Goal: Check status: Check status

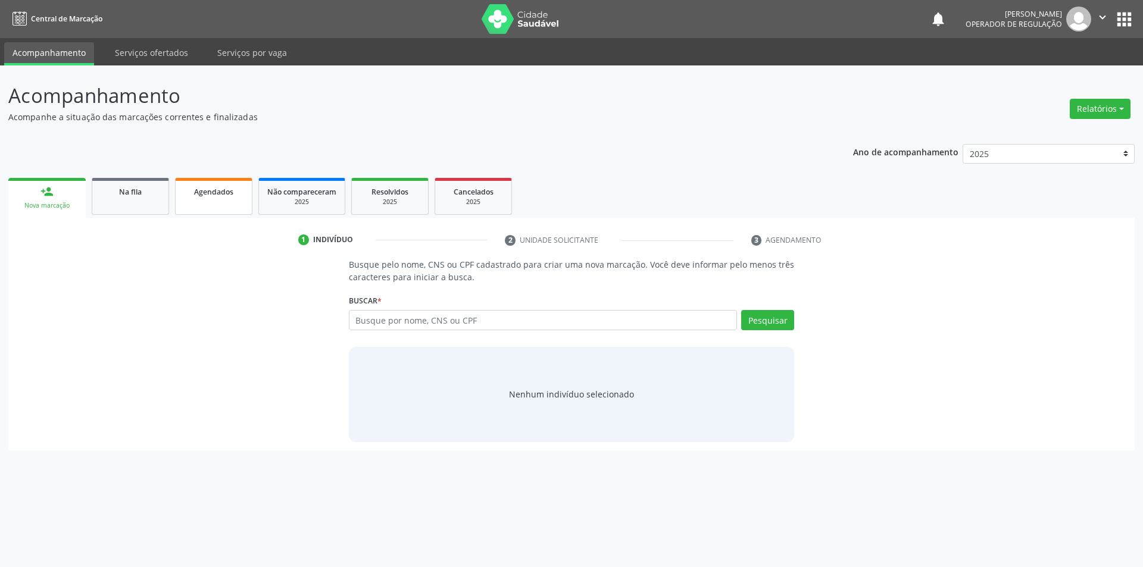
click at [205, 201] on link "Agendados" at bounding box center [213, 196] width 77 height 37
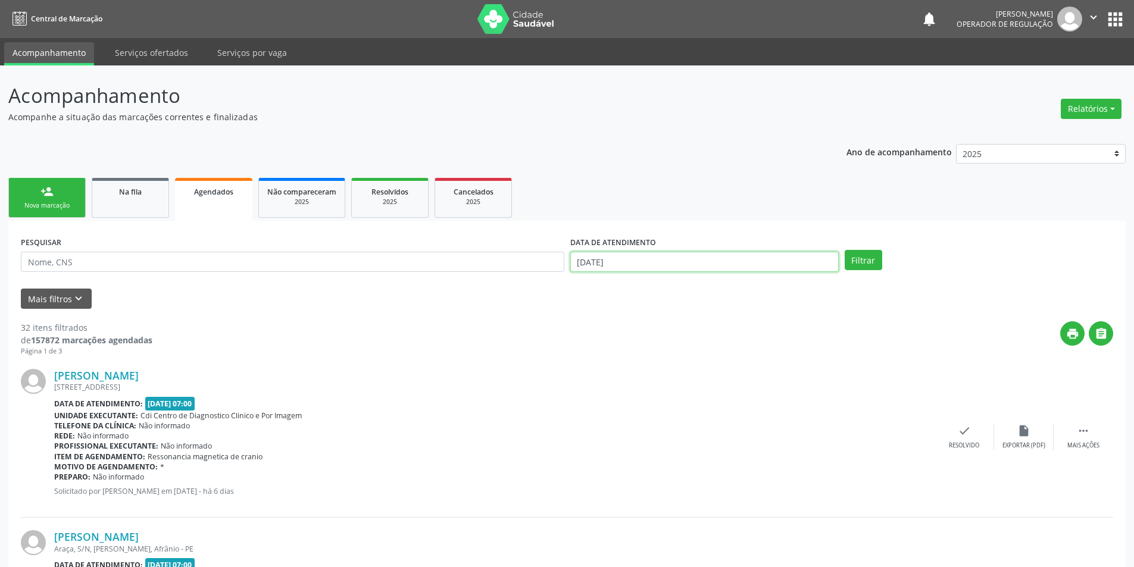
click at [627, 259] on input "[DATE]" at bounding box center [704, 262] width 268 height 20
click at [580, 285] on icon at bounding box center [580, 287] width 8 height 8
select select "8"
click at [610, 321] on span "1" at bounding box center [609, 322] width 23 height 23
type input "[DATE]"
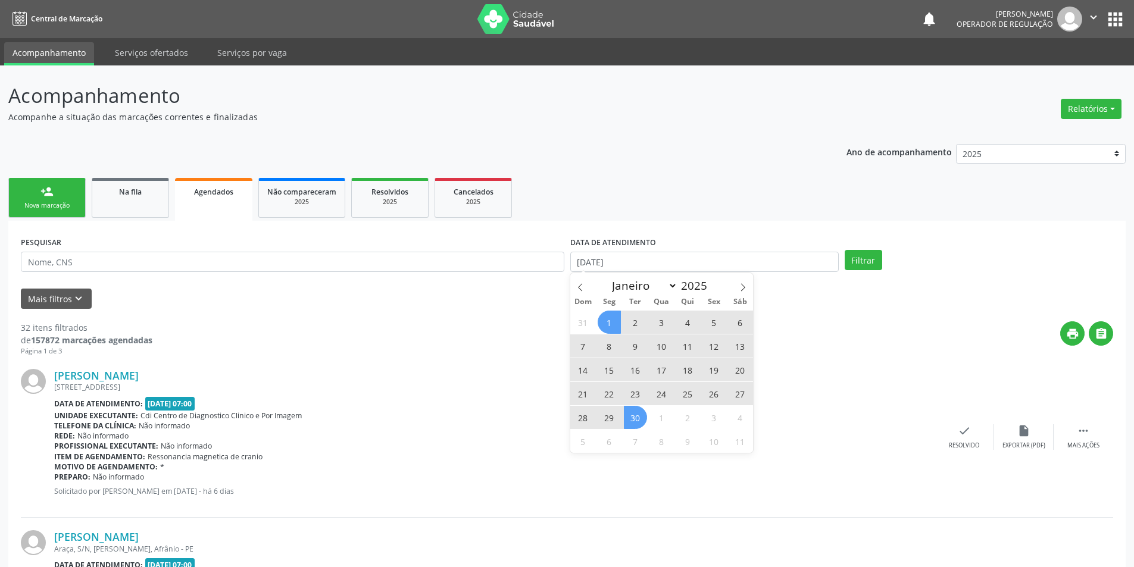
click at [641, 416] on span "30" at bounding box center [635, 417] width 23 height 23
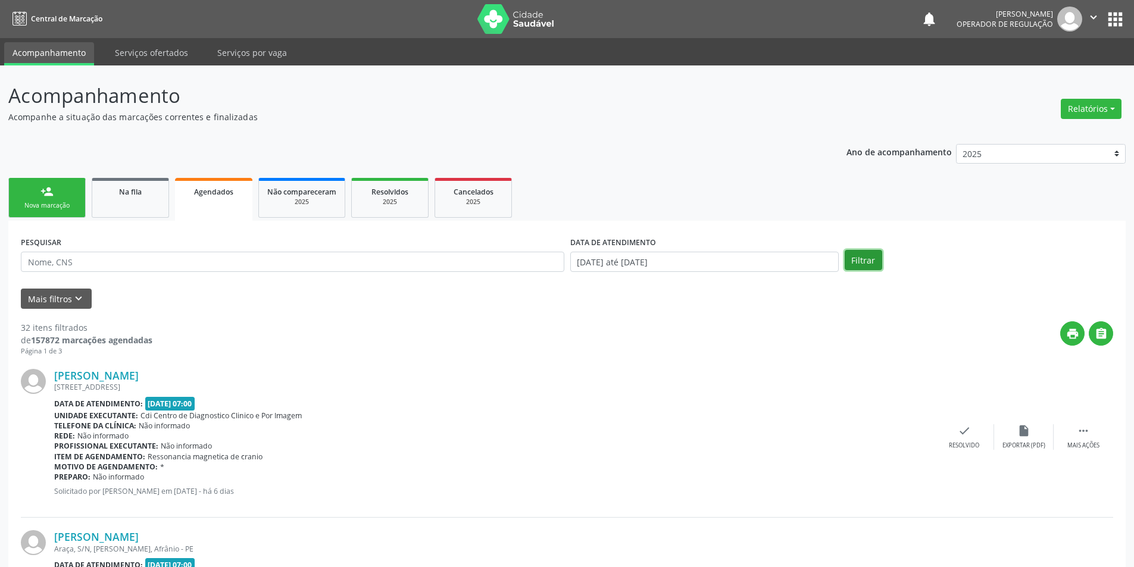
click at [870, 260] on button "Filtrar" at bounding box center [864, 260] width 38 height 20
click at [77, 296] on icon "keyboard_arrow_down" at bounding box center [78, 298] width 13 height 13
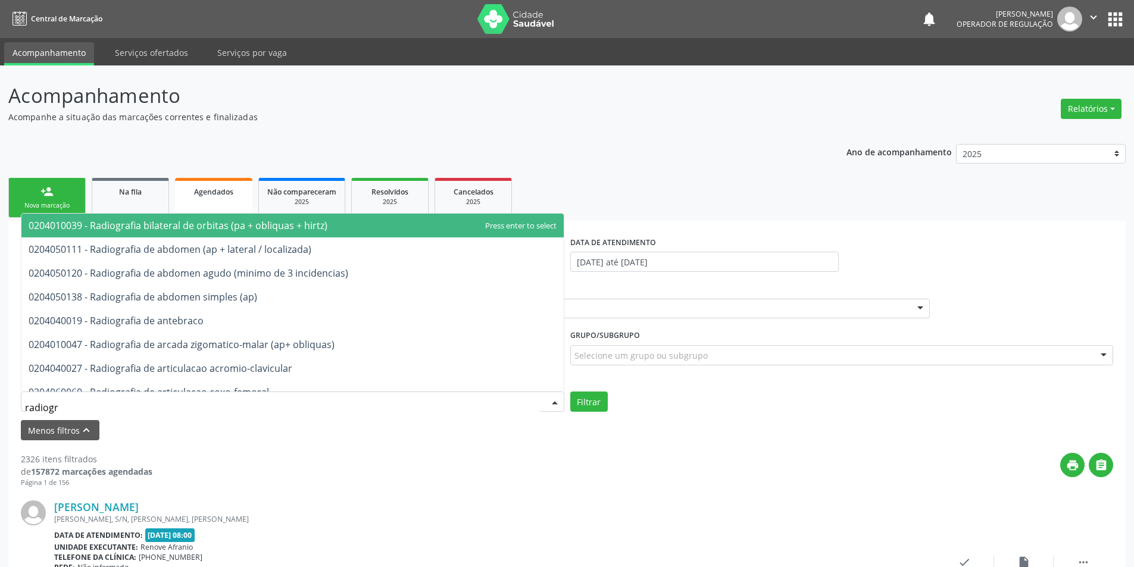
type input "radiogra"
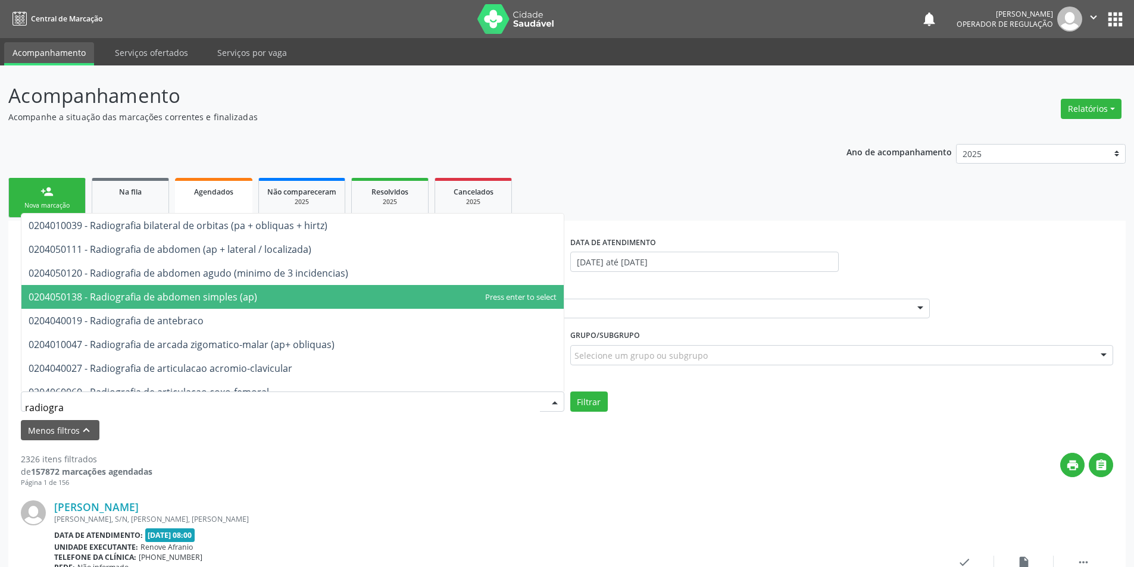
click at [121, 294] on span "0204050138 - Radiografia de abdomen simples (ap)" at bounding box center [143, 297] width 229 height 13
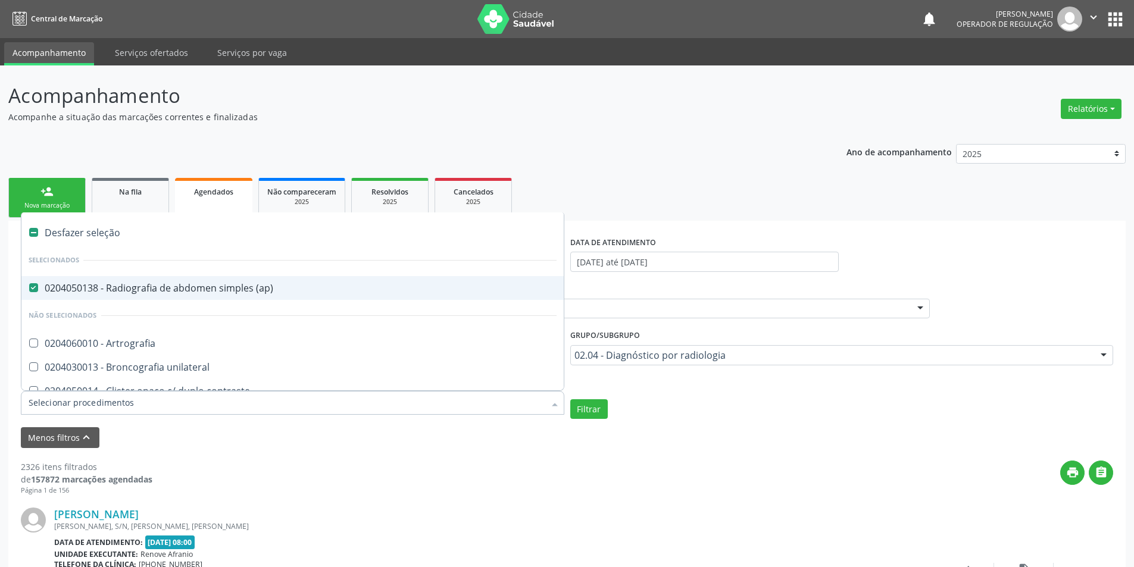
click at [42, 231] on div "Desfazer seleção" at bounding box center [292, 233] width 542 height 24
checkbox \(ap\) "false"
click at [42, 231] on div "Selecionar todos" at bounding box center [292, 233] width 542 height 24
checkbox input "true"
checkbox \(ap\) "true"
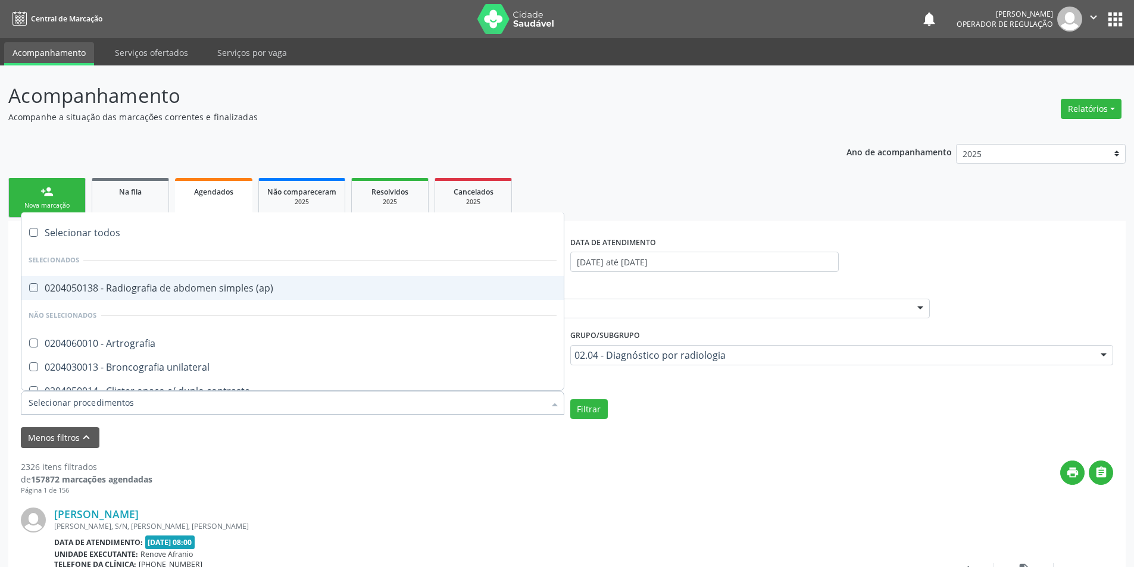
checkbox Artrografia "true"
checkbox unilateral "true"
checkbox contraste "true"
checkbox per-operatoria "true"
checkbox pos-operatoria "true"
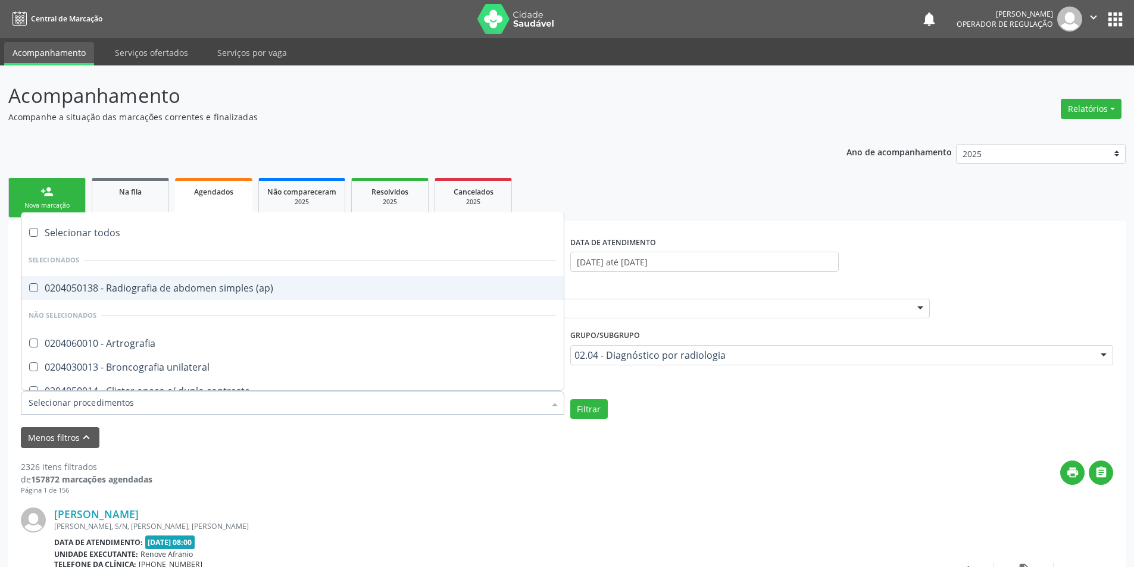
checkbox Dacriocistografia "true"
checkbox femur\) "true"
checkbox mama\) "true"
checkbox hipotonica "true"
checkbox Escanometria "true"
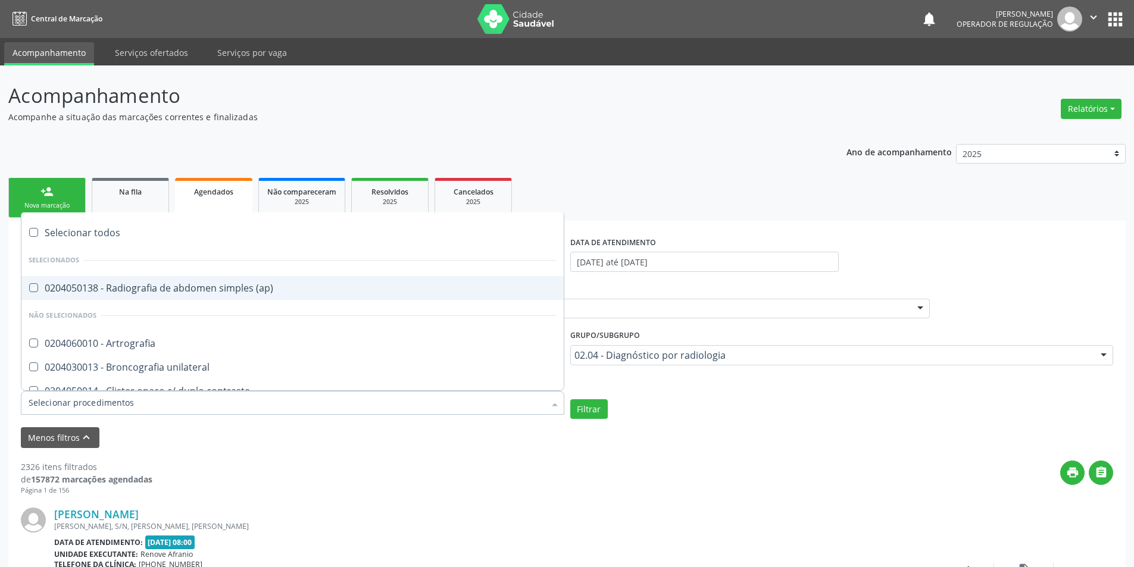
checkbox Fistulografia "true"
checkbox Histerossalpingografia "true"
checkbox Mamografia "true"
checkbox rastreamento "true"
checkbox mamografia "true"
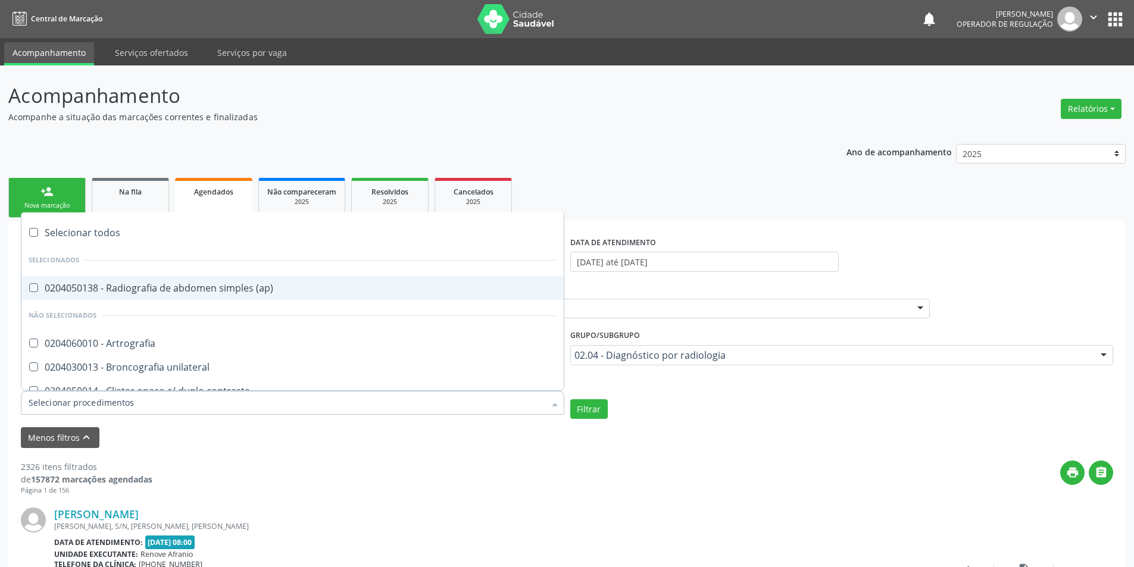
checkbox Mielografia "true"
checkbox percutanea "true"
checkbox ascendente "true"
checkbox vertebral "true"
checkbox laringe "true"
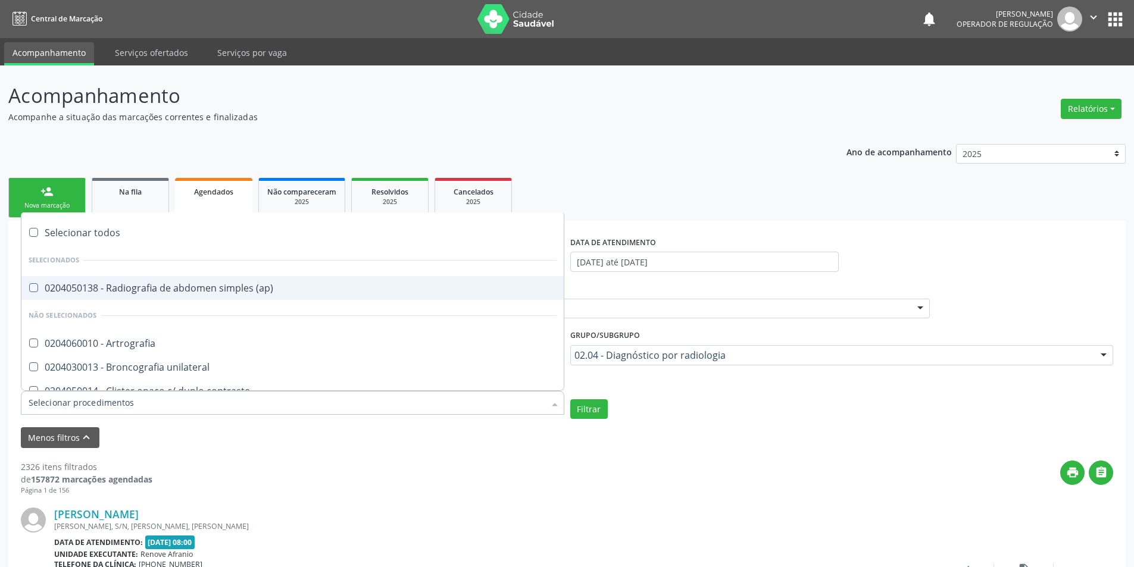
checkbox plano\) "true"
checkbox planos "true"
checkbox contraste "true"
checkbox hirtz\) "true"
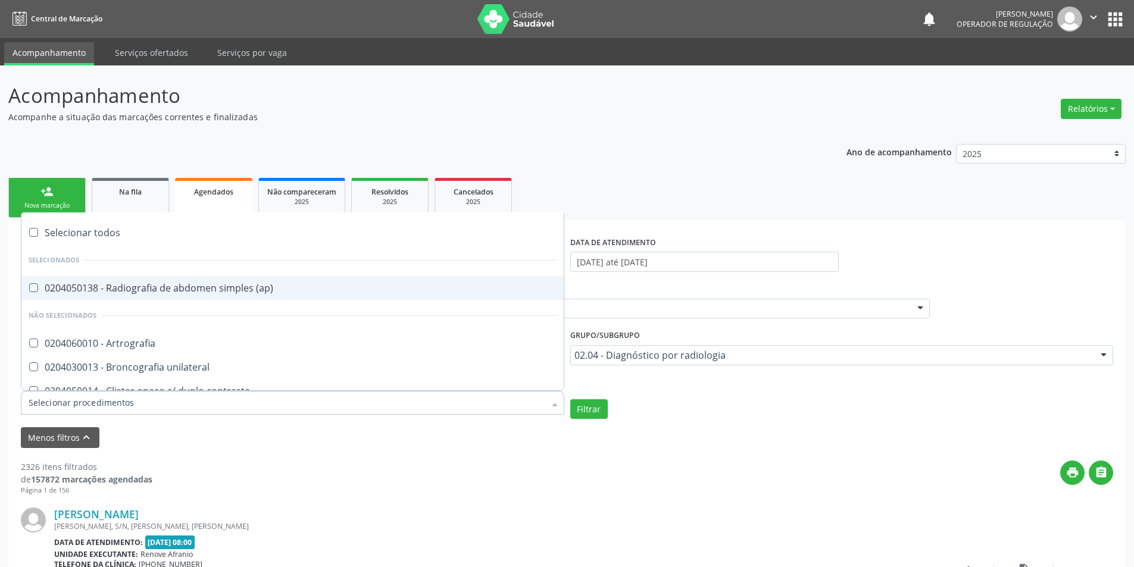
checkbox localizada\) "true"
checkbox incidencias\) "true"
checkbox antebraco "true"
checkbox obliquas\) "true"
checkbox acromio-clavicular "true"
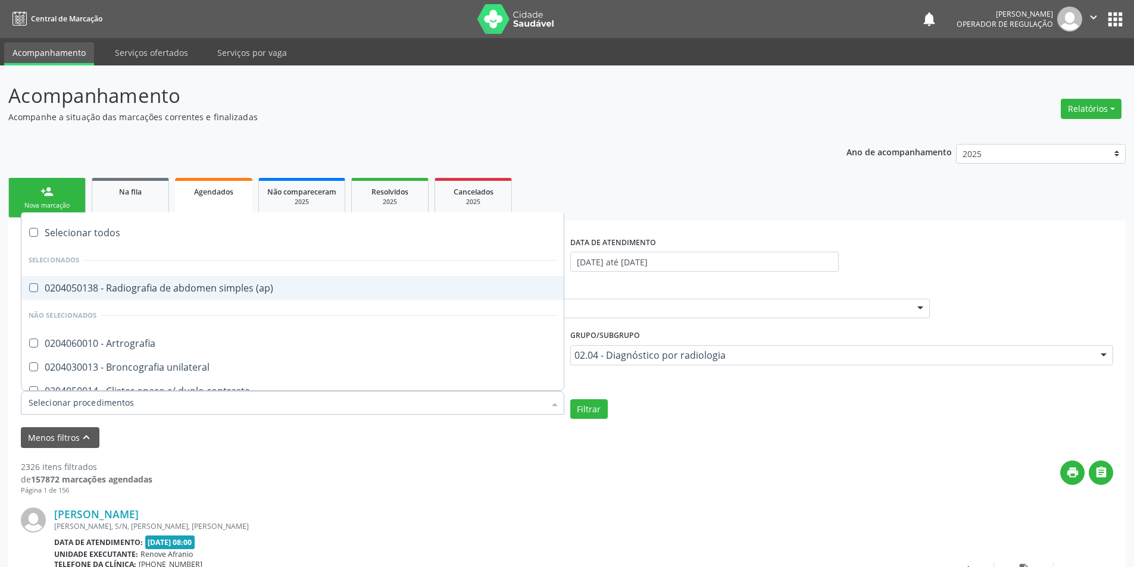
checkbox coxo-femoral "true"
checkbox escapulo-umeral "true"
checkbox esterno-clavicular "true"
checkbox sacro-iliaca "true"
checkbox bilateral "true"
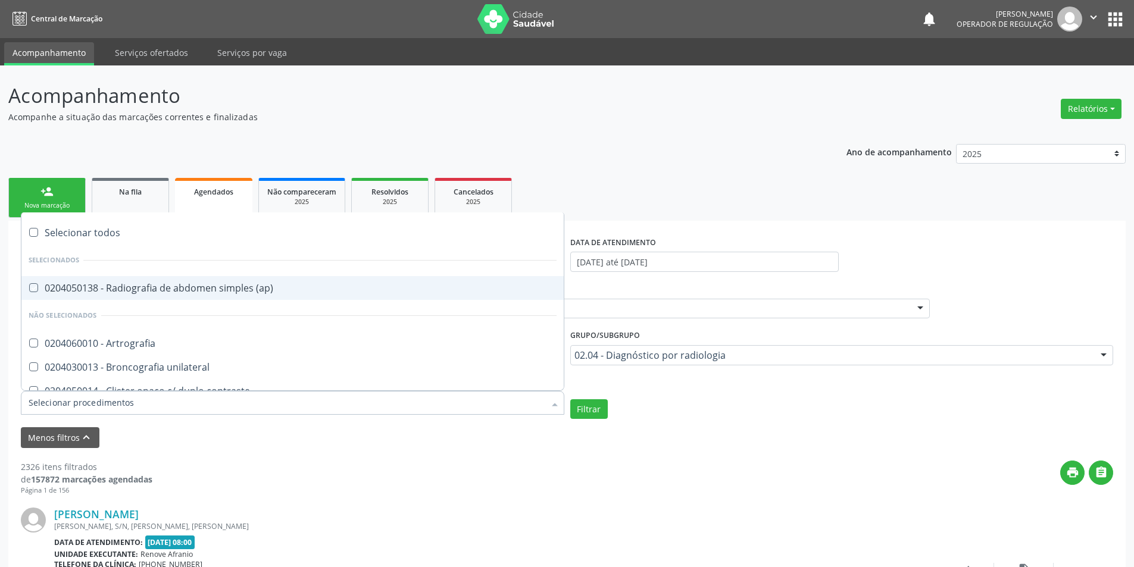
checkbox tibio-tarsica "true"
checkbox bacia "true"
checkbox braco "true"
checkbox calcaneo "true"
checkbox hirtz\) "true"
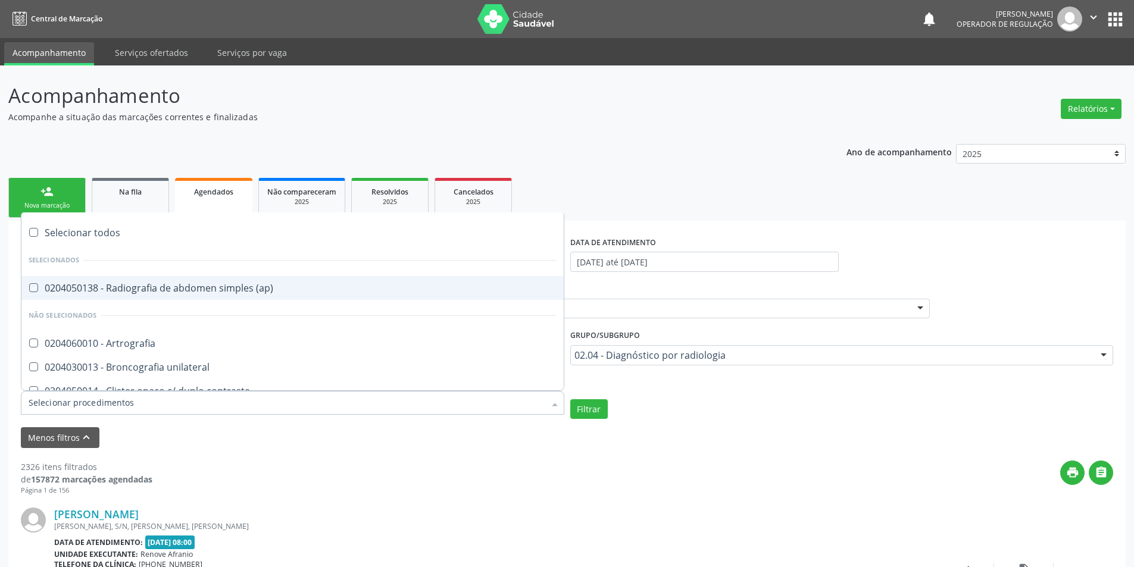
checkbox clavicula "true"
checkbox obliquas\) "true"
checkbox flexao\) "true"
checkbox dinamica "true"
checkbox lombo-sacra "true"
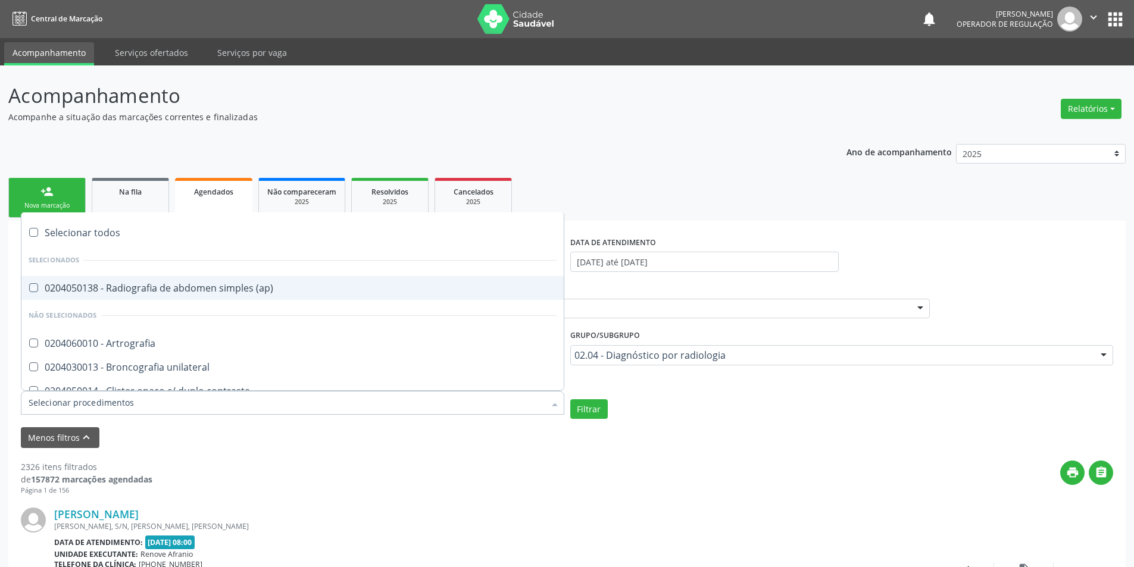
checkbox obliquas\) "true"
checkbox dinamica "true"
checkbox lateral\) "true"
checkbox toraco-lombar "true"
checkbox dinamica "true"
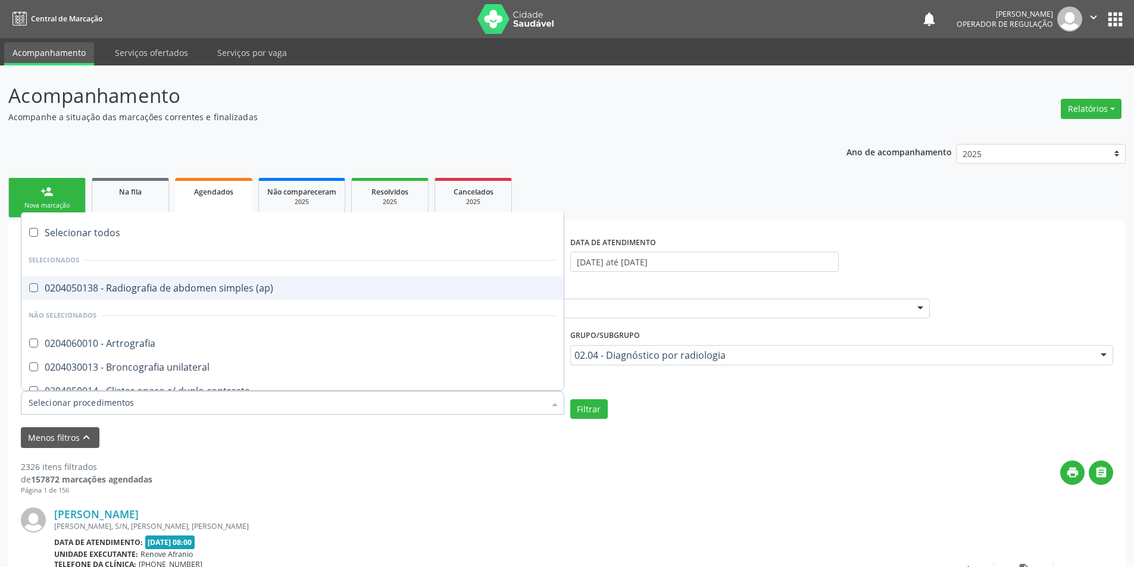
checkbox obliqua\) "true"
checkbox lateral\) "true"
checkbox hemitorax\) "true"
checkbox cotovelo "true"
checkbox coxa "true"
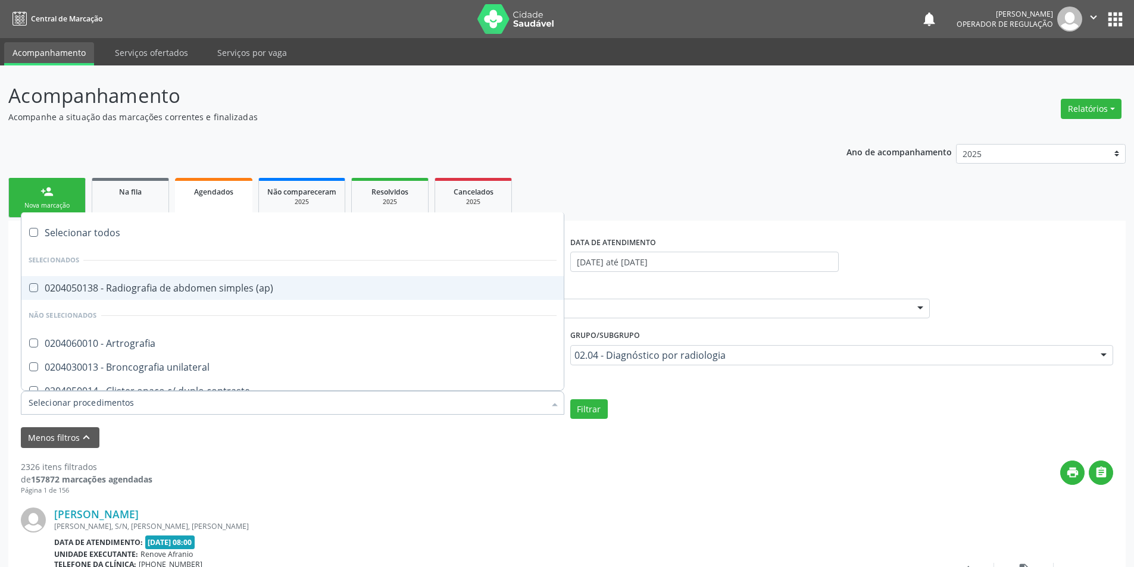
checkbox hirtz\) "true"
checkbox lateral\) "true"
checkbox mao "true"
checkbox posicoes\) "true"
checkbox esofago "true"
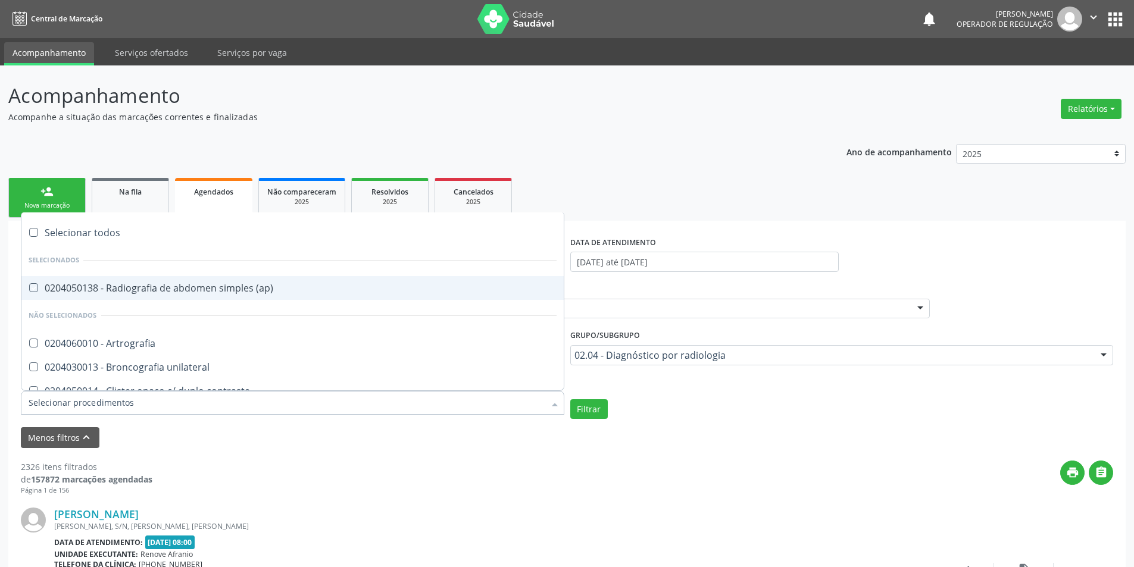
checkbox esterno "true"
checkbox duodeno "true"
checkbox \(transito\) "true"
checkbox lateral\) "true"
checkbox axial\) "true"
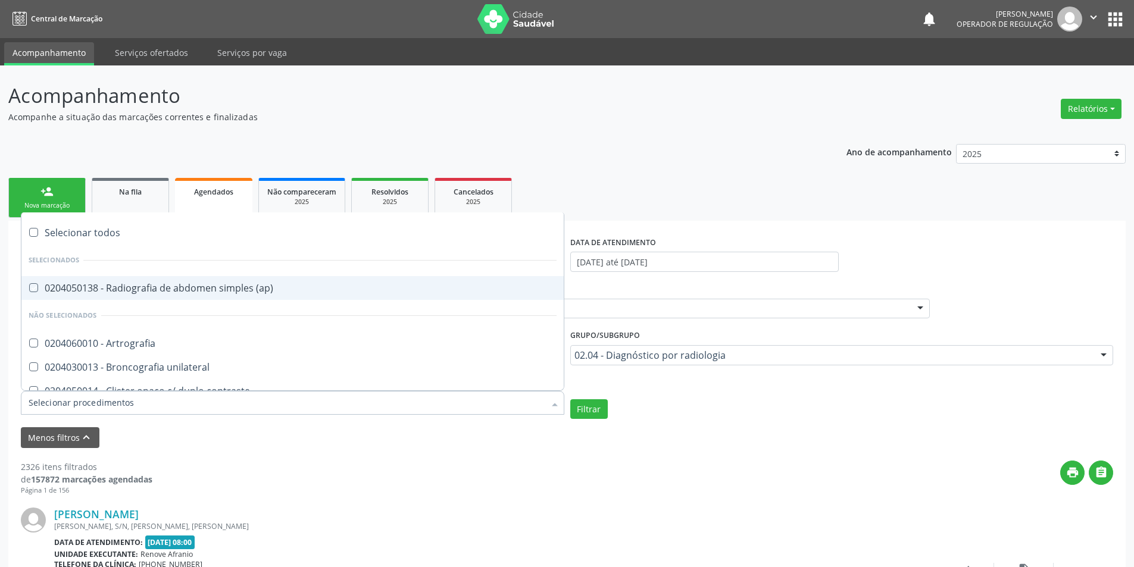
checkbox axiais\) "true"
checkbox laringe "true"
checkbox mao "true"
checkbox ossea\) "true"
checkbox \(bilateral\) "true"
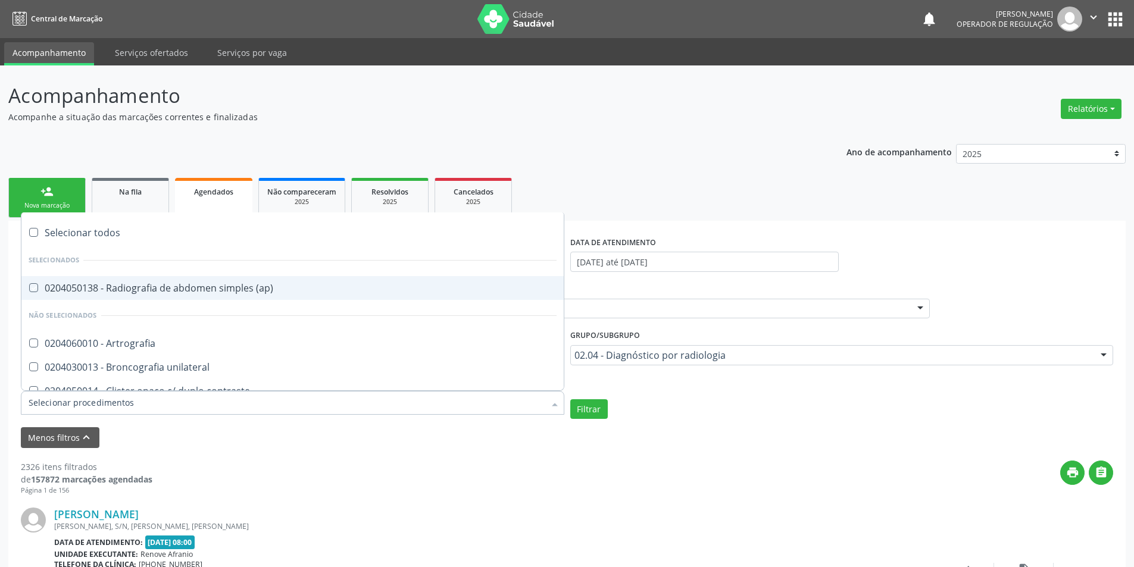
checkbox obliqua\) "true"
checkbox perfil\) "true"
checkbox hirtz\) "true"
checkbox pe "true"
checkbox perna "true"
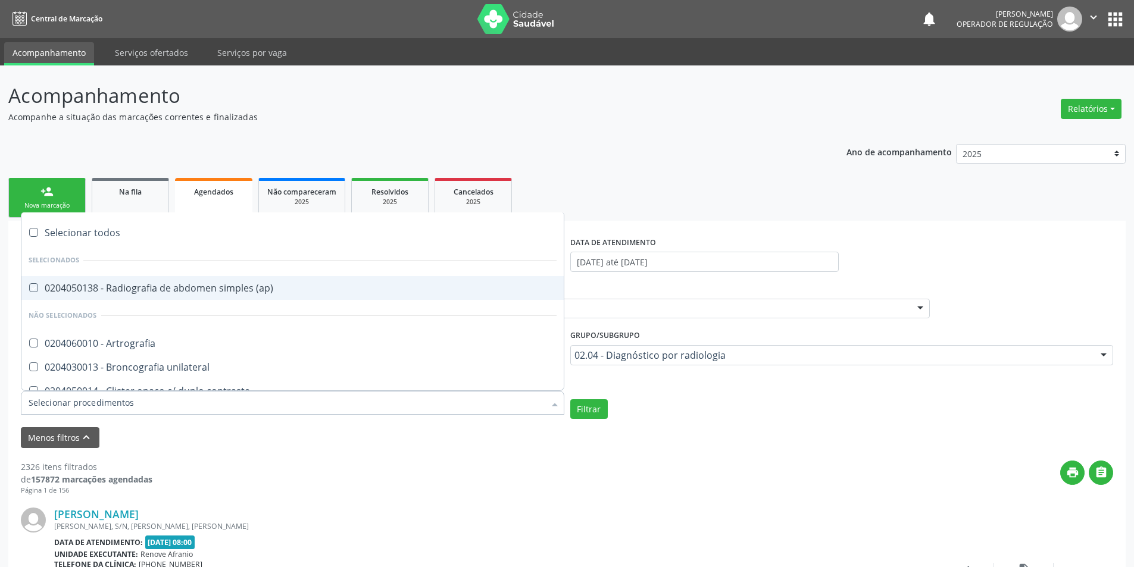
checkbox pneumomediastino "true"
checkbox obliqua\) "true"
checkbox estranho\) "true"
checkbox sacro-coccigea "true"
checkbox hirtz\) "true"
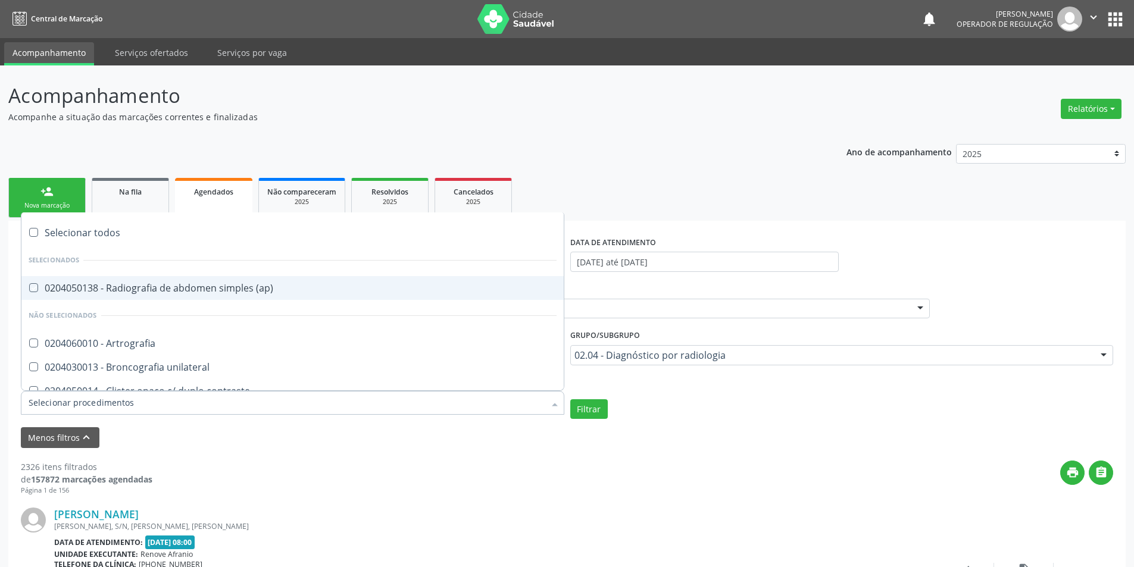
checkbox bretton\) "true"
checkbox \(apico-lordortica\) "true"
checkbox lateral\) "true"
checkbox obliqua\) "true"
checkbox perfil\) "true"
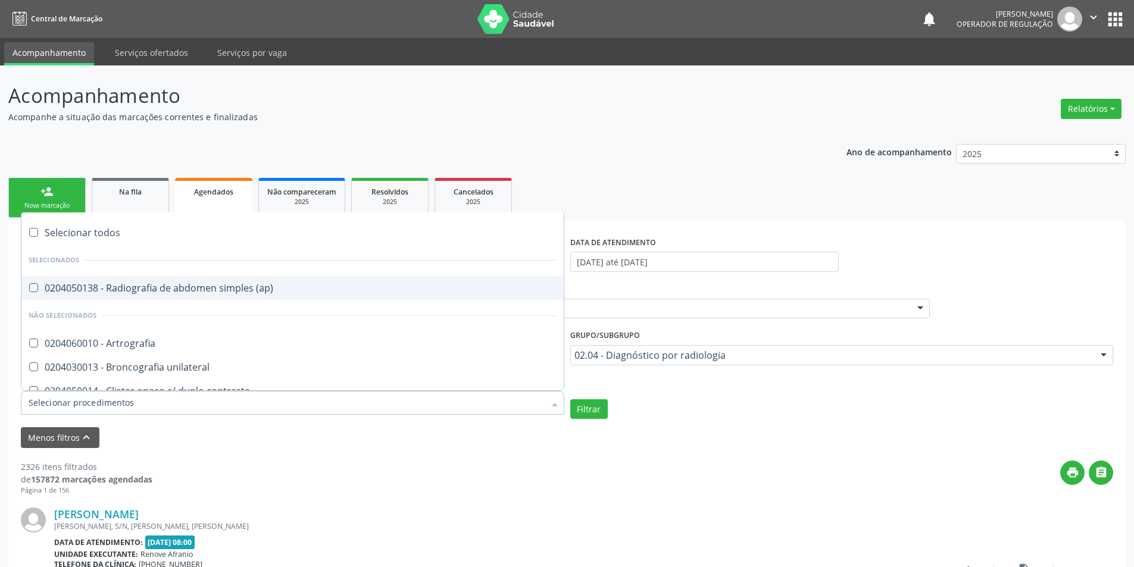
checkbox oit\) "true"
checkbox \(pa\) "true"
checkbox oclusal "true"
checkbox \(enteroclise\) "true"
checkbox panoramica "true"
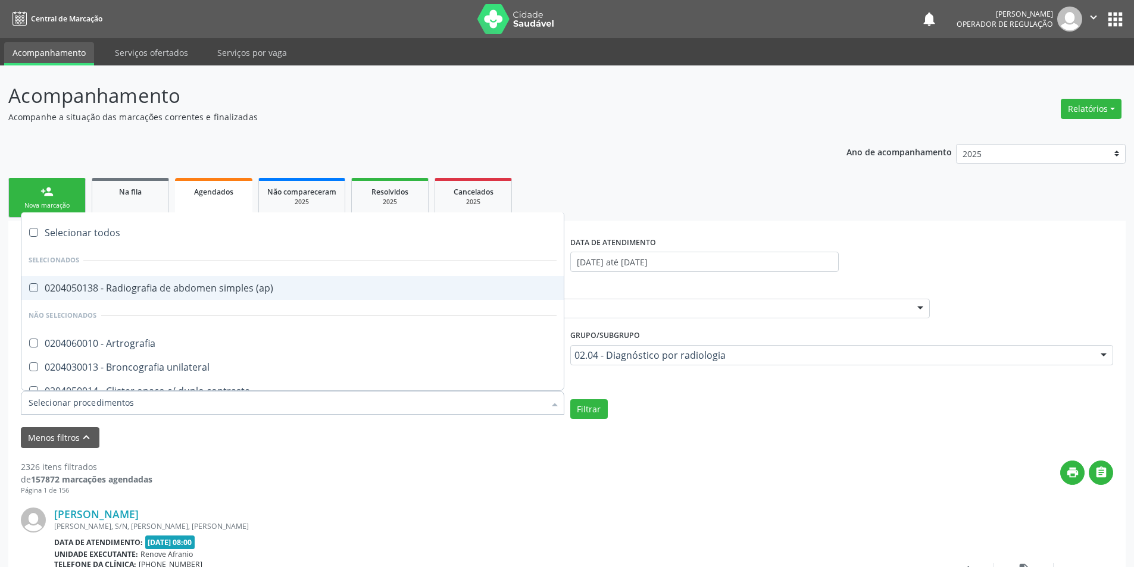
checkbox escoliose\) "true"
checkbox inferiores "true"
checkbox \(bite-wing\) "true"
checkbox glandula\) "true"
checkbox tracados "true"
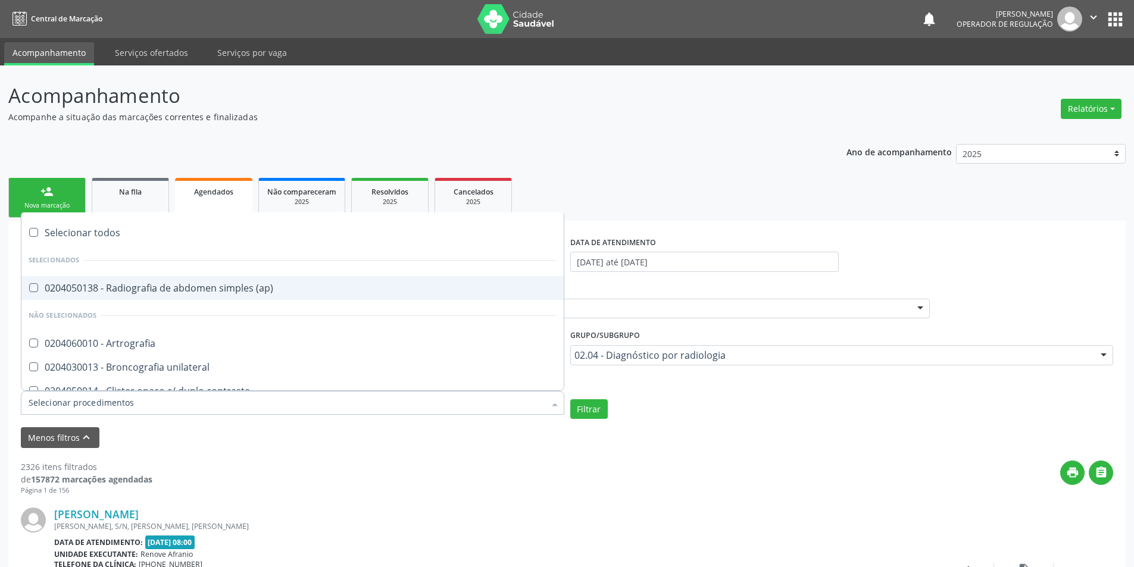
checkbox Uretrocistografia "true"
checkbox venosa "true"
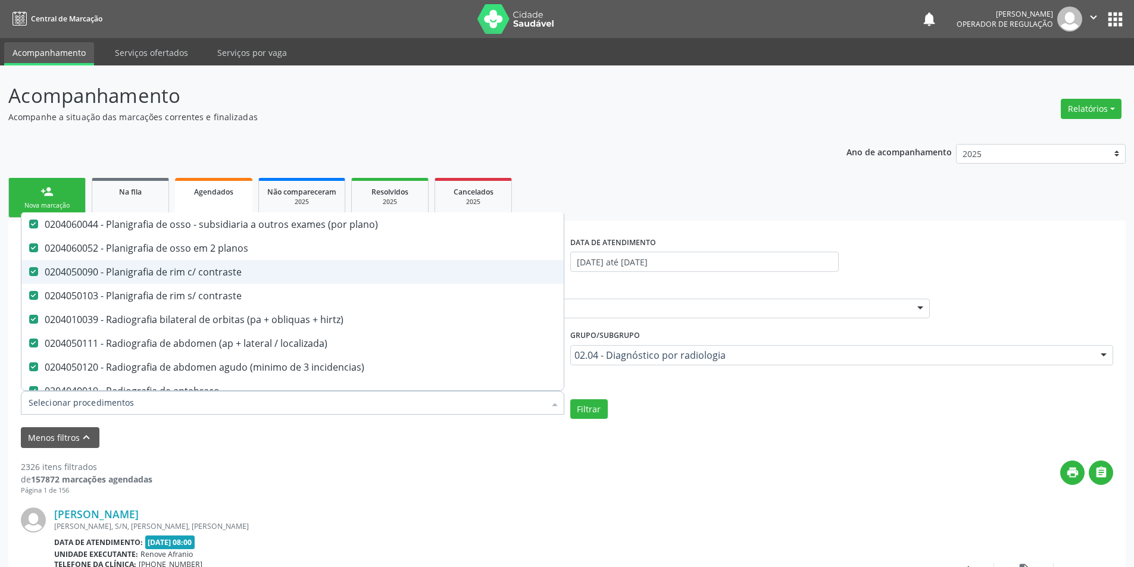
scroll to position [536, 0]
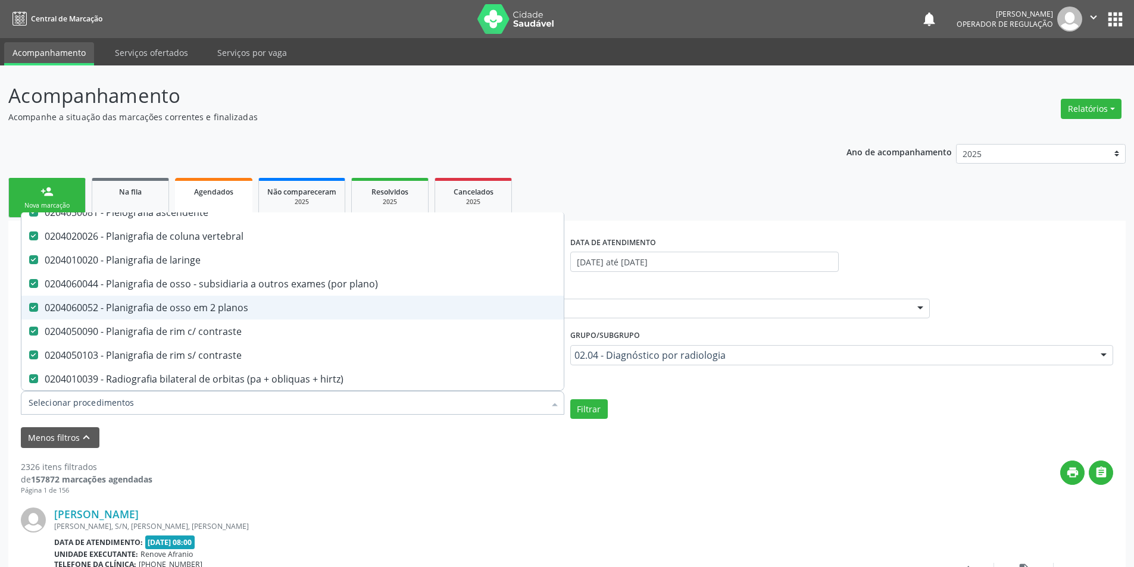
click at [40, 305] on div "0204060052 - Planigrafia de osso em 2 planos" at bounding box center [293, 308] width 528 height 10
checkbox input "false"
checkbox planos "false"
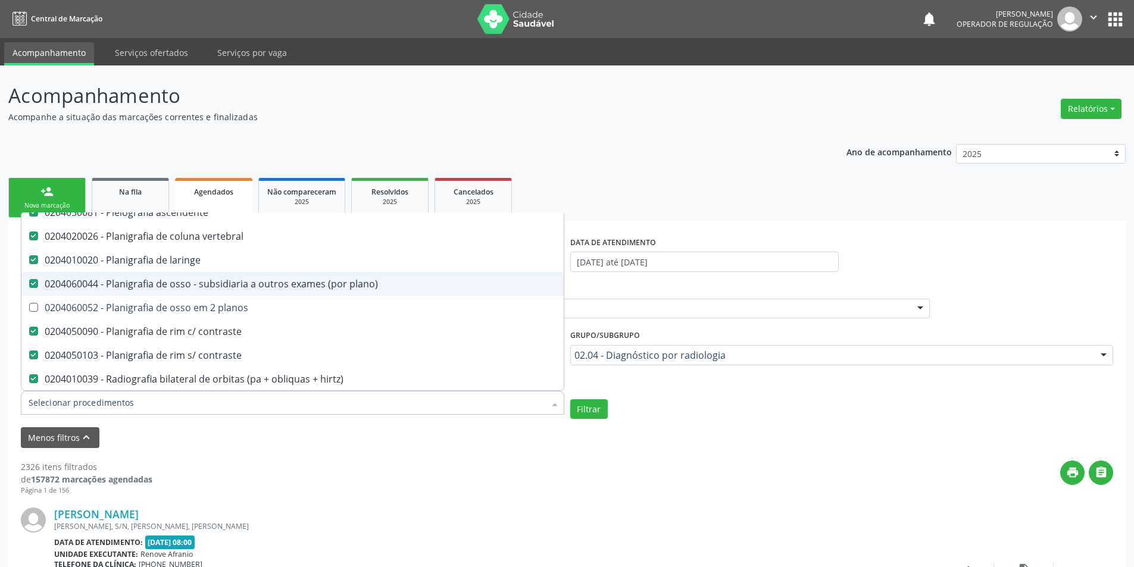
click at [38, 285] on plano\) at bounding box center [33, 283] width 9 height 9
click at [29, 285] on plano\) "checkbox" at bounding box center [25, 284] width 8 height 8
checkbox plano\) "false"
checkbox input "false"
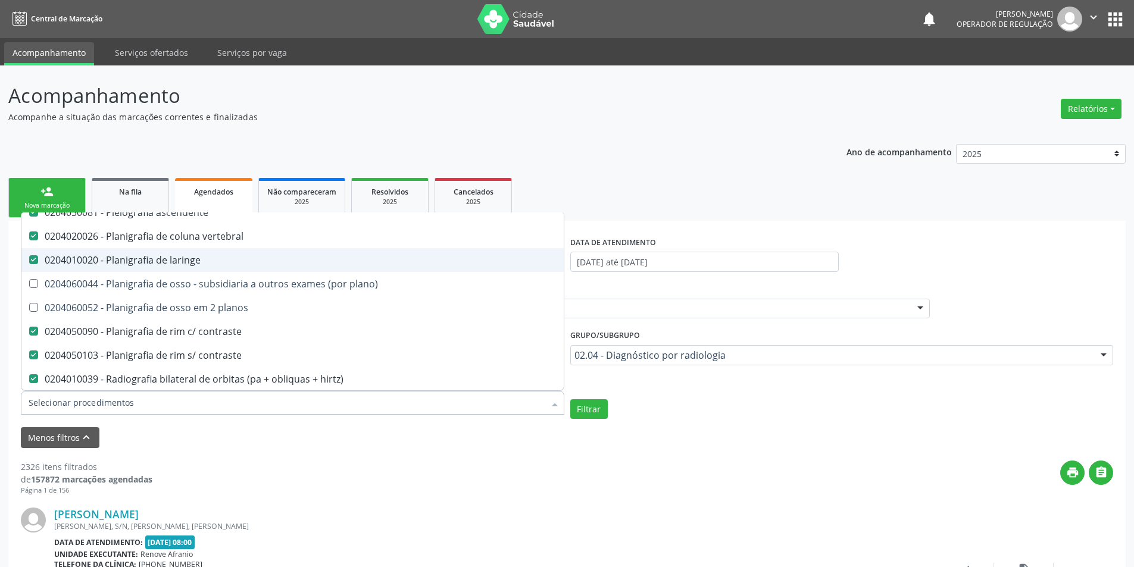
click at [28, 250] on span "0204010020 - Planigrafia de laringe" at bounding box center [292, 260] width 542 height 24
checkbox laringe "false"
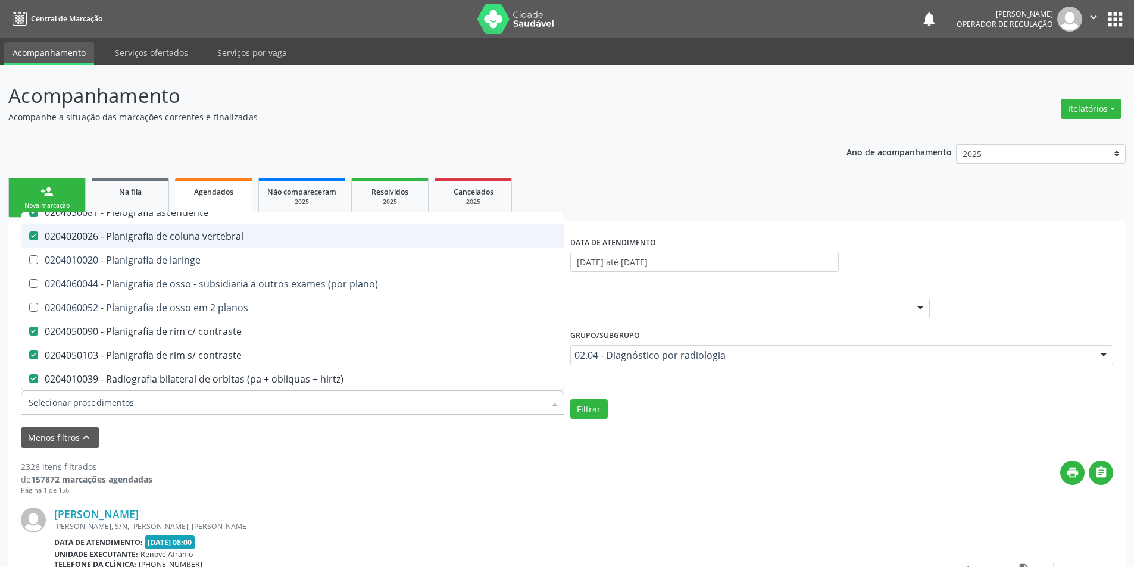
click at [35, 233] on vertebral at bounding box center [33, 236] width 9 height 9
click at [29, 233] on vertebral "checkbox" at bounding box center [25, 236] width 8 height 8
checkbox vertebral "false"
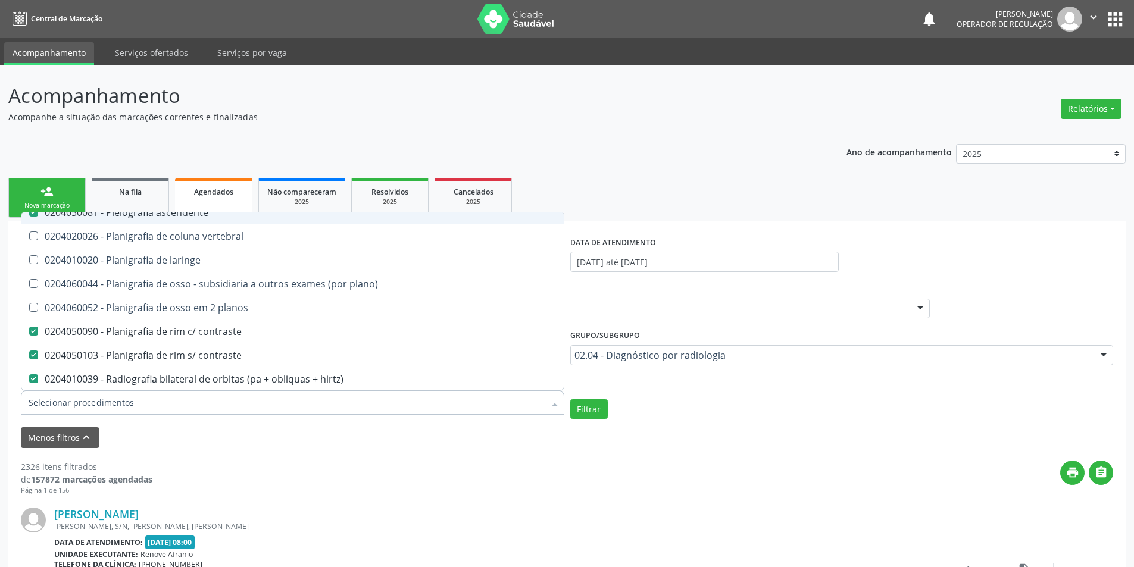
click at [35, 214] on ascendente at bounding box center [33, 212] width 9 height 9
click at [29, 214] on ascendente "checkbox" at bounding box center [25, 212] width 8 height 8
checkbox ascendente "false"
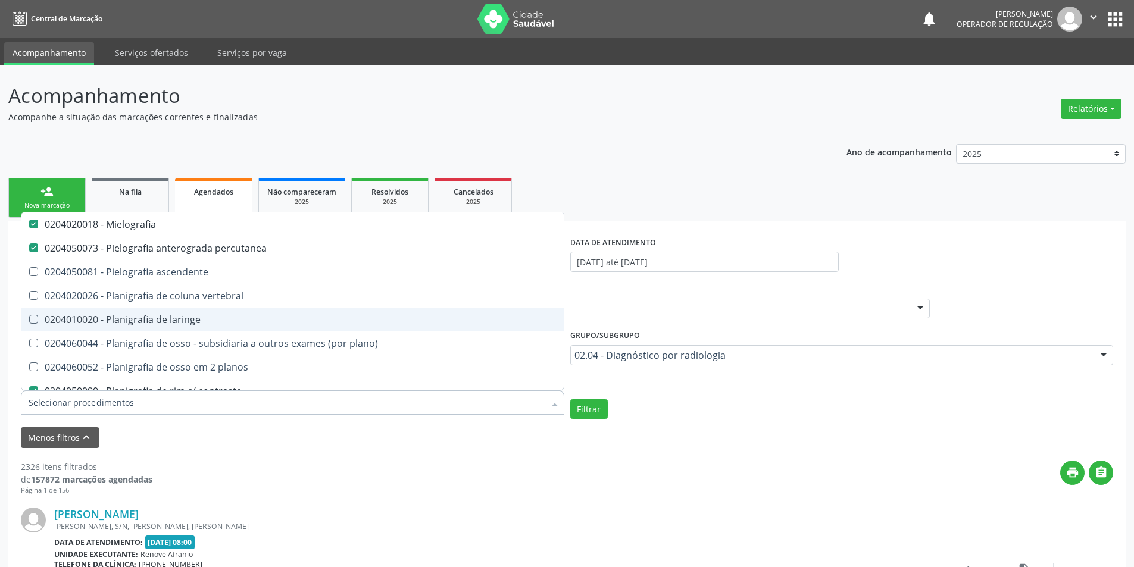
scroll to position [476, 0]
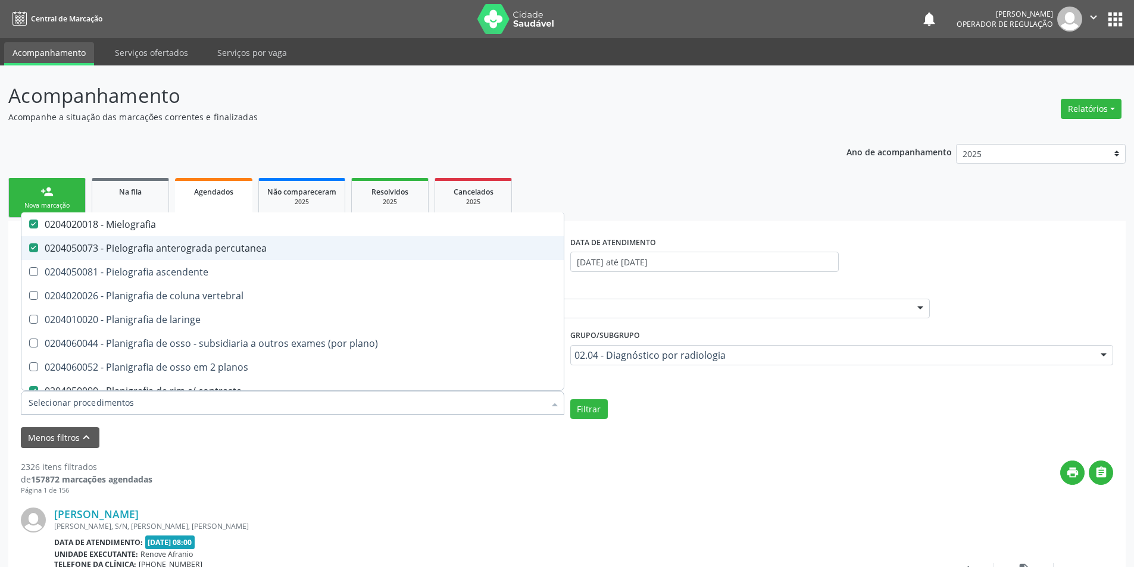
click at [29, 246] on div at bounding box center [25, 248] width 9 height 10
checkbox percutanea "false"
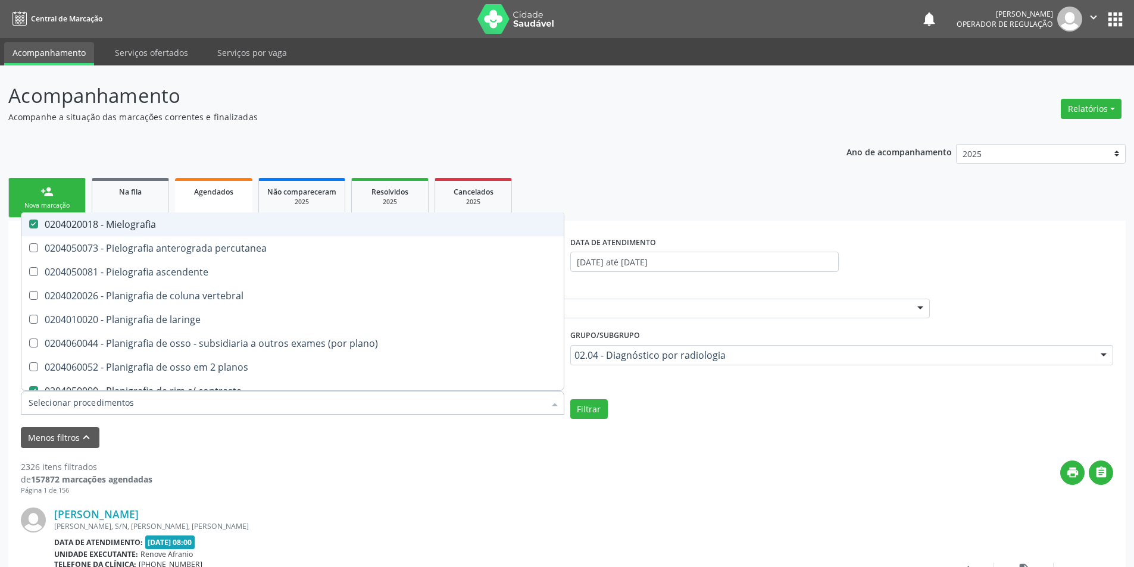
click at [36, 224] on Mielografia at bounding box center [33, 224] width 9 height 9
click at [29, 224] on Mielografia "checkbox" at bounding box center [25, 224] width 8 height 8
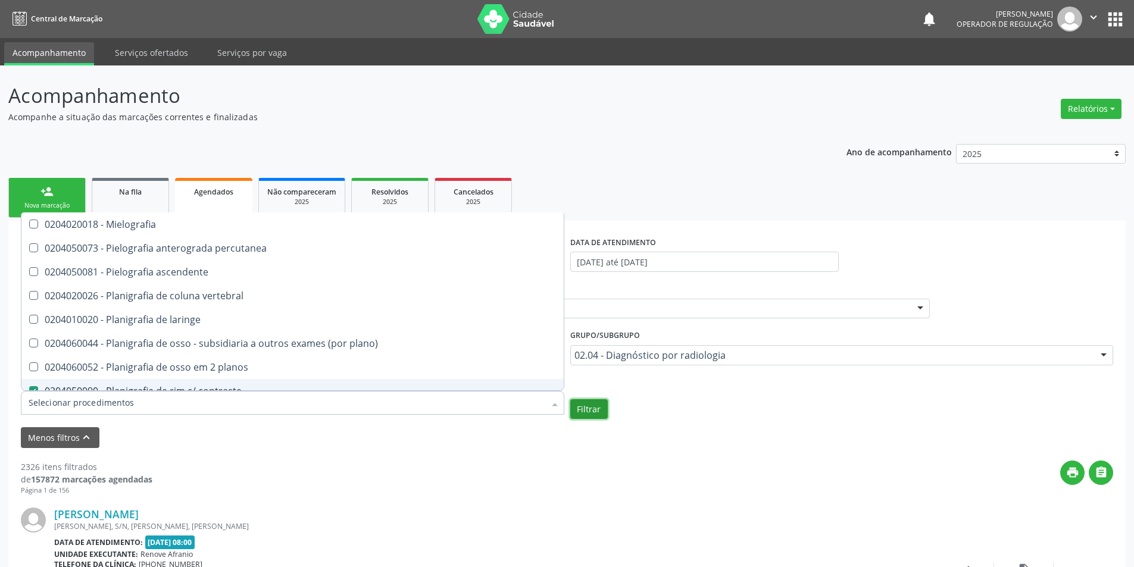
checkbox Mielografia "true"
checkbox percutanea "true"
checkbox ascendente "true"
checkbox vertebral "true"
checkbox laringe "true"
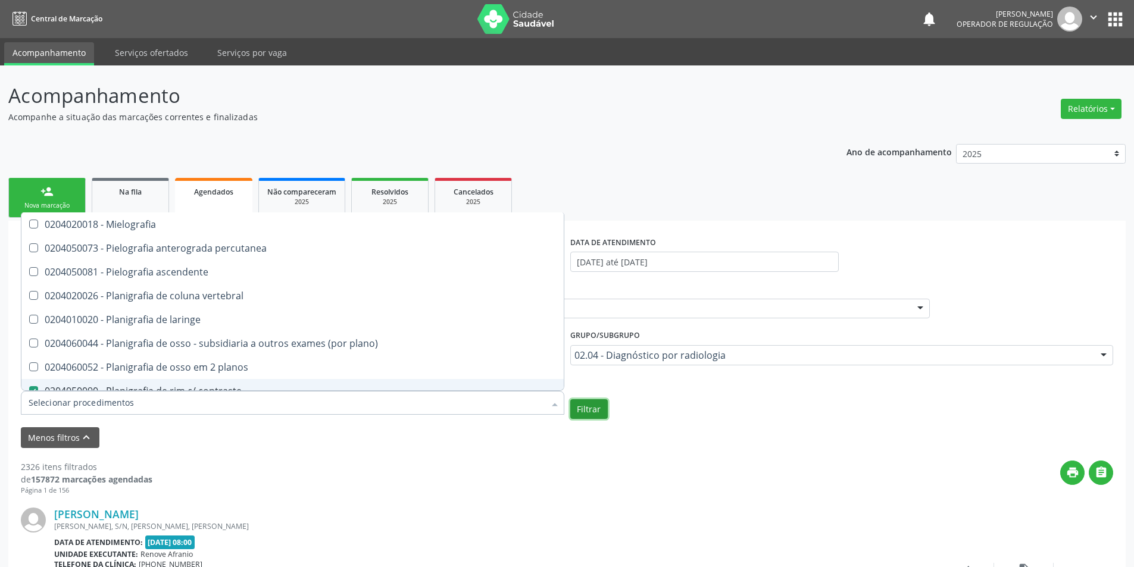
checkbox plano\) "true"
checkbox planos "true"
checkbox escoliose\) "false"
checkbox inferiores "false"
checkbox \(bite-wing\) "false"
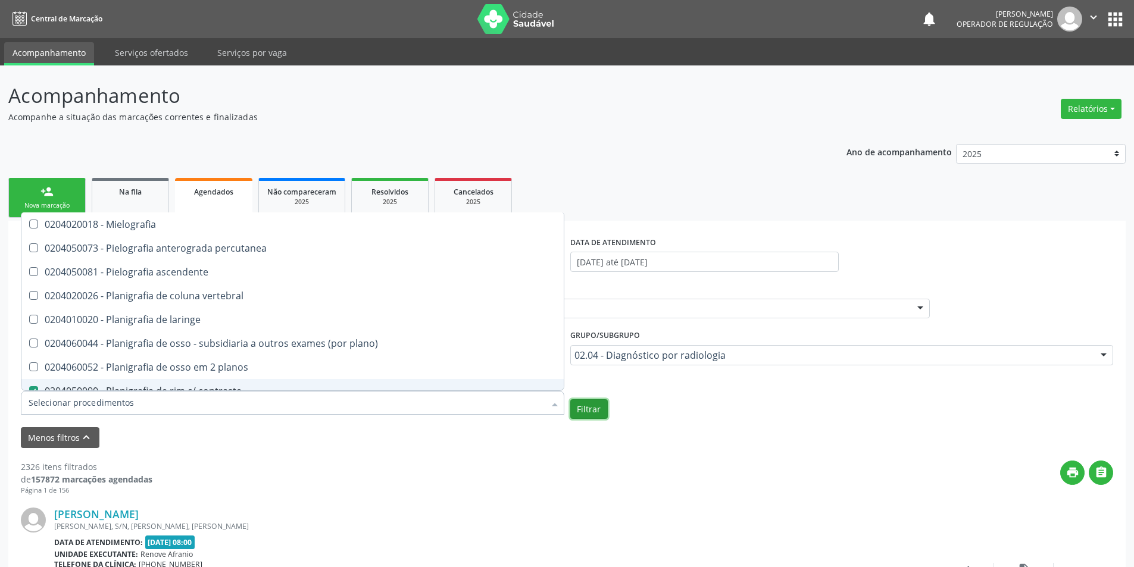
checkbox glandula\) "false"
checkbox tracados "false"
checkbox Uretrocistografia "false"
checkbox venosa "false"
click at [592, 409] on button "Filtrar" at bounding box center [589, 409] width 38 height 20
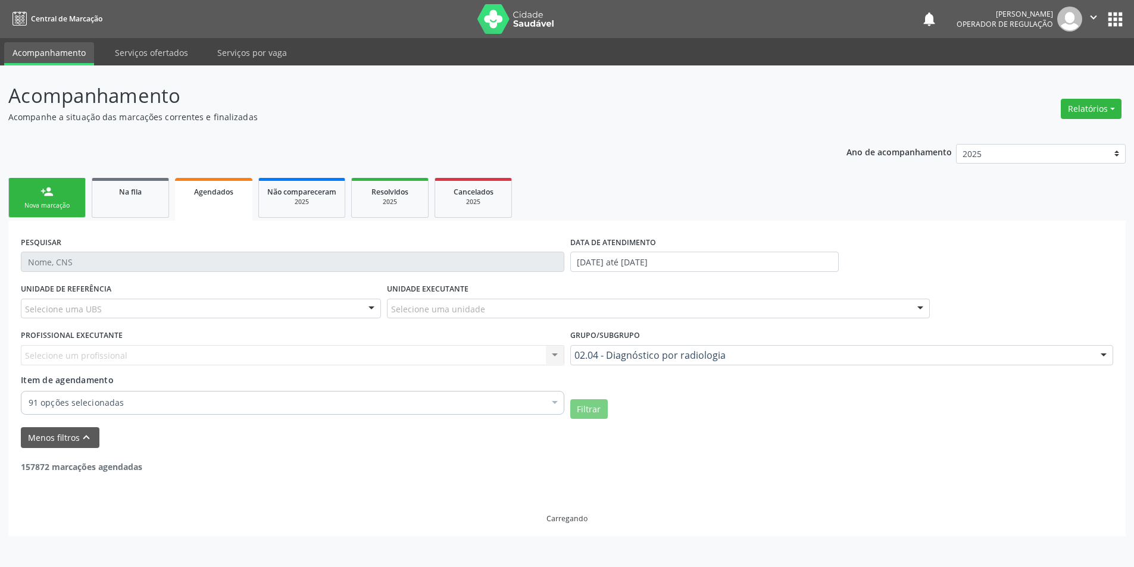
scroll to position [0, 0]
